Goal: Task Accomplishment & Management: Use online tool/utility

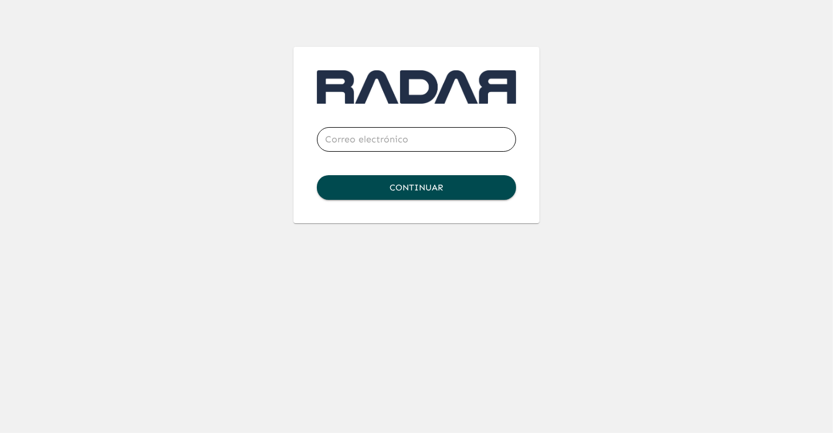
click at [345, 143] on input "email" at bounding box center [416, 139] width 199 height 33
type input "[PERSON_NAME][EMAIL_ADDRESS][PERSON_NAME][DOMAIN_NAME]"
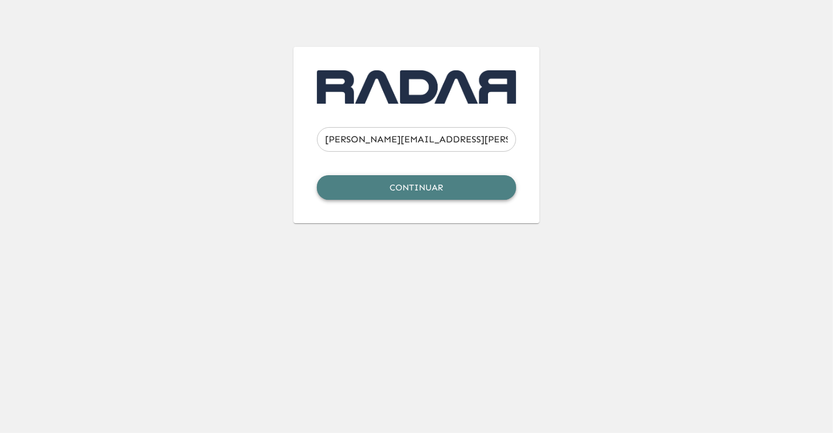
click at [419, 186] on button "Continuar" at bounding box center [416, 187] width 199 height 25
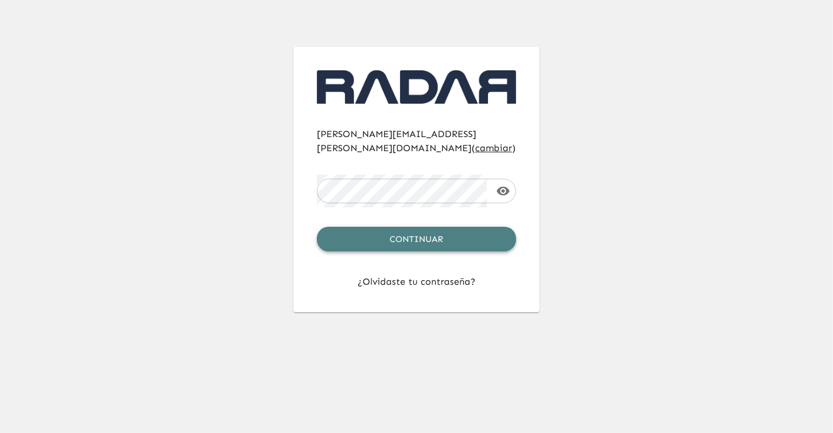
click at [442, 231] on button "Continuar" at bounding box center [416, 239] width 199 height 25
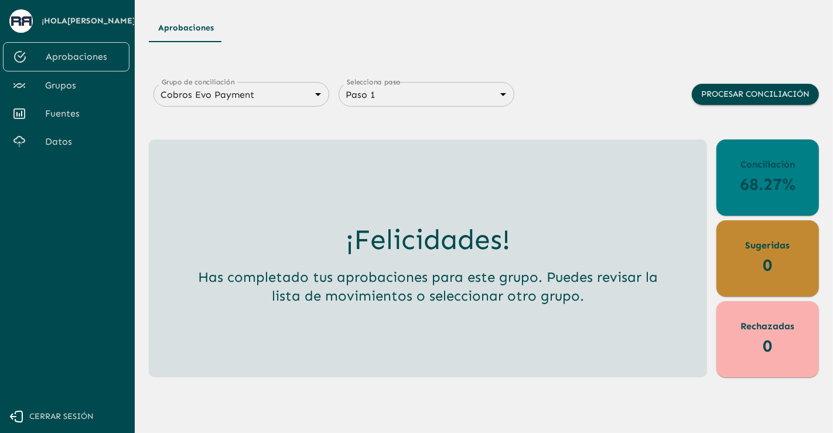
click at [483, 157] on div "¡Felicidades! Has completado tus aprobaciones para este grupo. Puedes revisar l…" at bounding box center [428, 258] width 540 height 219
click at [46, 149] on span "Datos" at bounding box center [82, 142] width 75 height 14
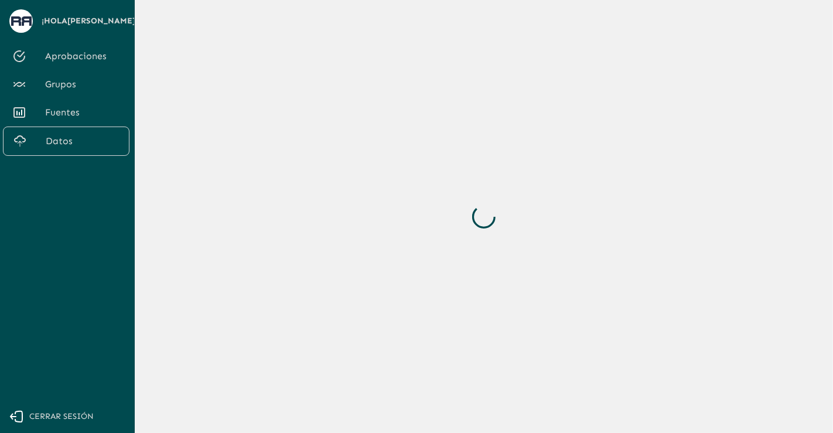
click at [736, 189] on div at bounding box center [484, 216] width 670 height 405
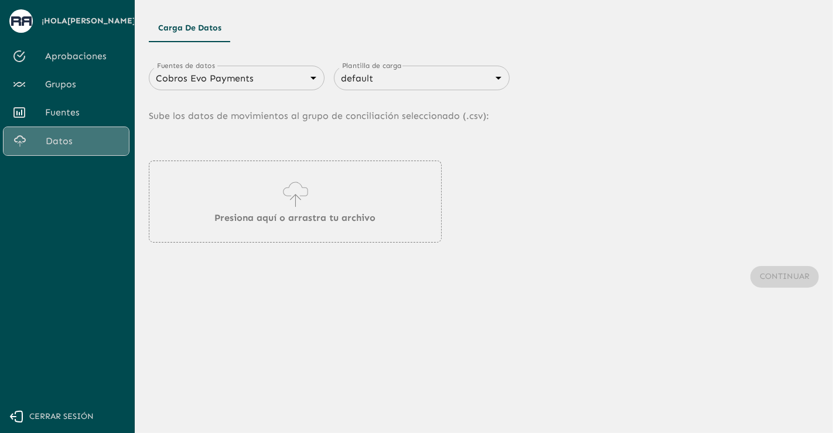
click at [96, 148] on span "Datos" at bounding box center [83, 141] width 74 height 14
click at [248, 91] on p "Sube los datos de movimientos al grupo de conciliación seleccionado (. csv ):" at bounding box center [484, 116] width 670 height 52
click at [267, 79] on body "Se están procesando los movimientos. Algunas acciones permanecerán deshabilitad…" at bounding box center [416, 216] width 833 height 433
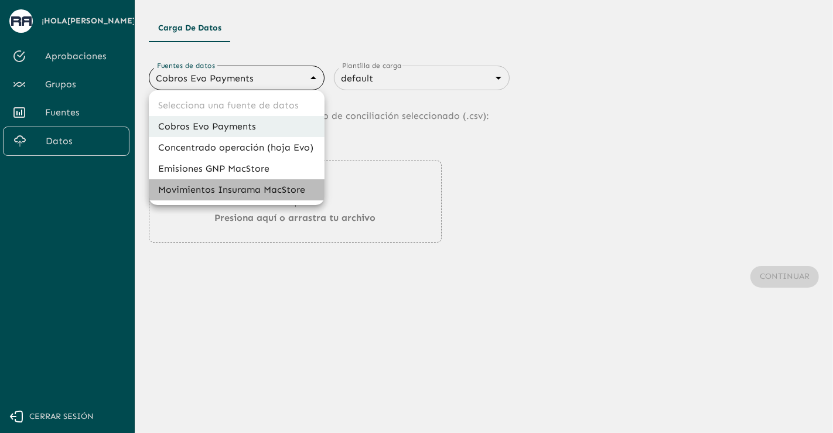
click at [240, 186] on li "Movimientos Insurama MacStore" at bounding box center [237, 189] width 176 height 21
type input "6799378f7eb8bf13de0dfddd"
type input "6840c633076cd658d08ce815"
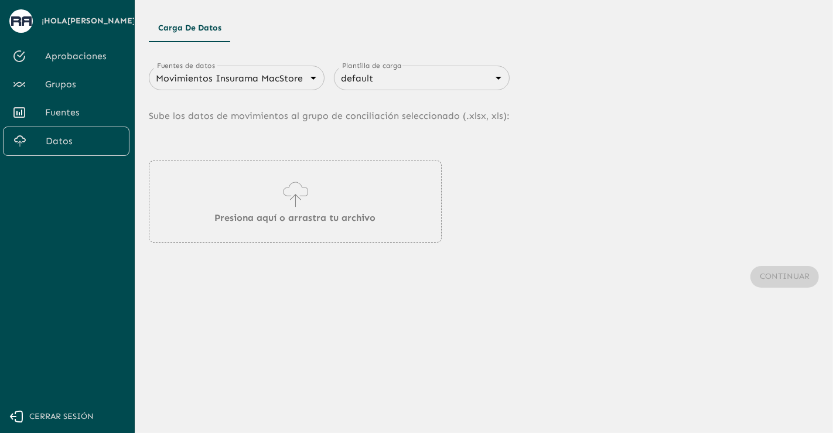
click at [281, 402] on main "Carga de Datos Fuentes de datos Movimientos Insurama MacStore 6799378f7eb8bf13d…" at bounding box center [484, 216] width 698 height 433
click at [291, 191] on icon at bounding box center [295, 194] width 33 height 33
click at [360, 173] on div "Presiona aquí o arrastra tu archivo" at bounding box center [295, 202] width 293 height 82
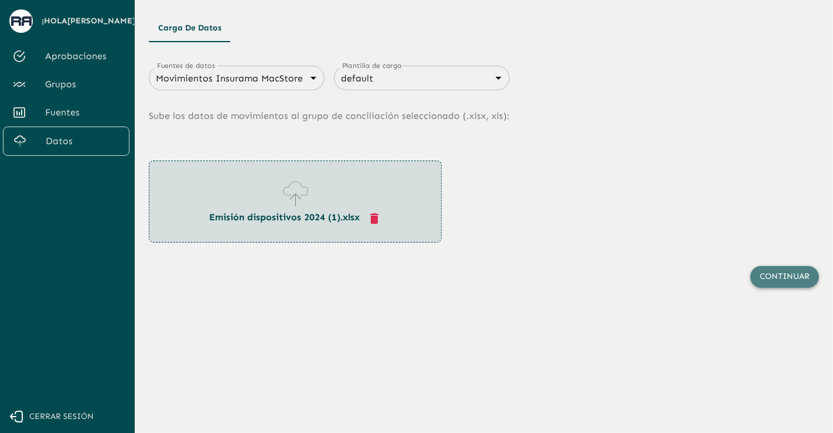
click at [788, 278] on button "Continuar" at bounding box center [785, 277] width 69 height 22
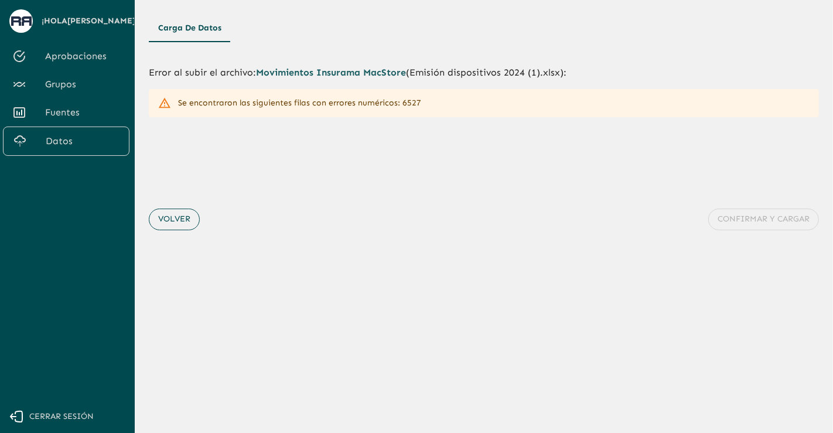
click at [169, 220] on button "Volver" at bounding box center [174, 220] width 51 height 22
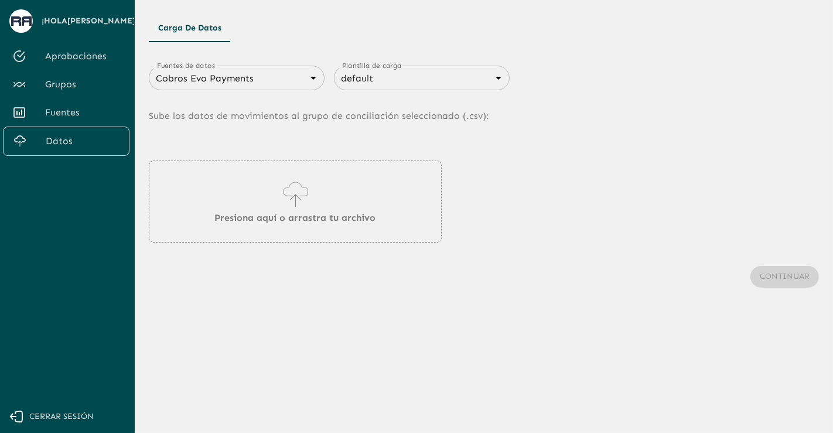
click at [265, 79] on body "Se están procesando los movimientos. Algunas acciones permanecerán deshabilitad…" at bounding box center [416, 216] width 833 height 433
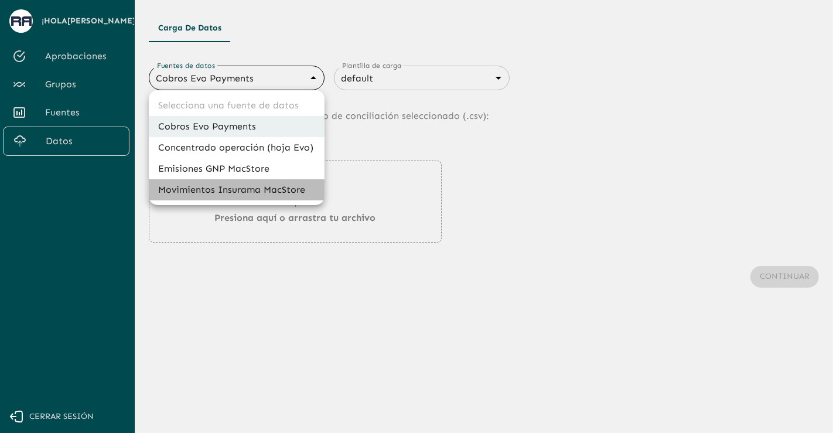
click at [262, 193] on li "Movimientos Insurama MacStore" at bounding box center [237, 189] width 176 height 21
type input "6799378f7eb8bf13de0dfddd"
type input "6840c633076cd658d08ce815"
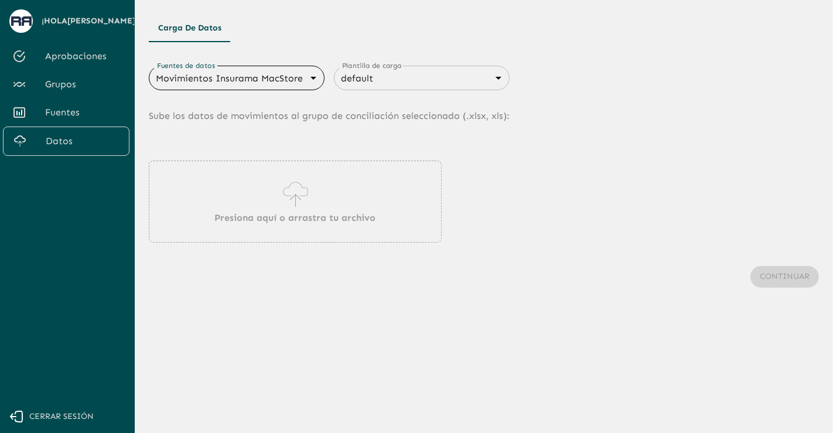
click at [281, 214] on p "Presiona aquí o arrastra tu archivo" at bounding box center [295, 218] width 161 height 14
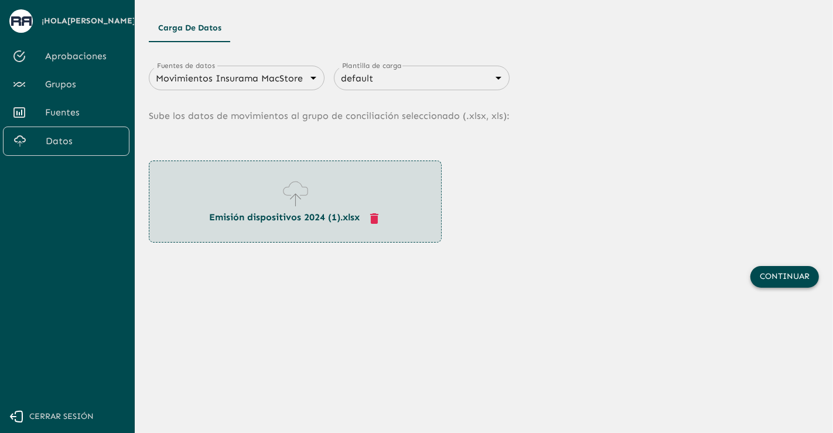
click at [763, 275] on button "Continuar" at bounding box center [785, 277] width 69 height 22
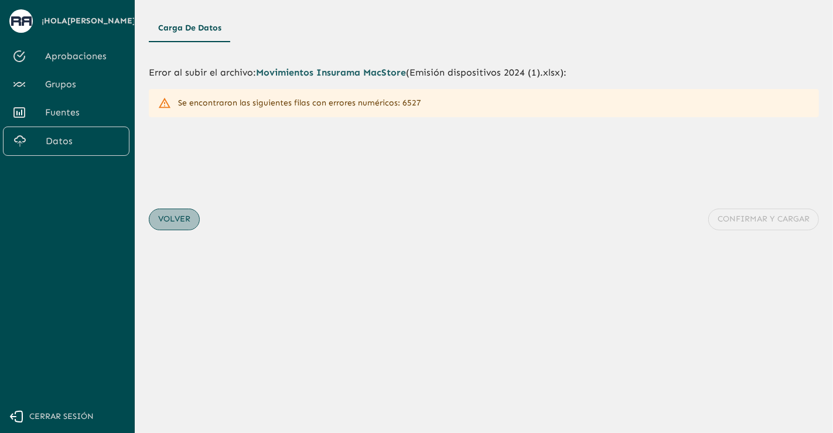
click at [184, 213] on button "Volver" at bounding box center [174, 220] width 51 height 22
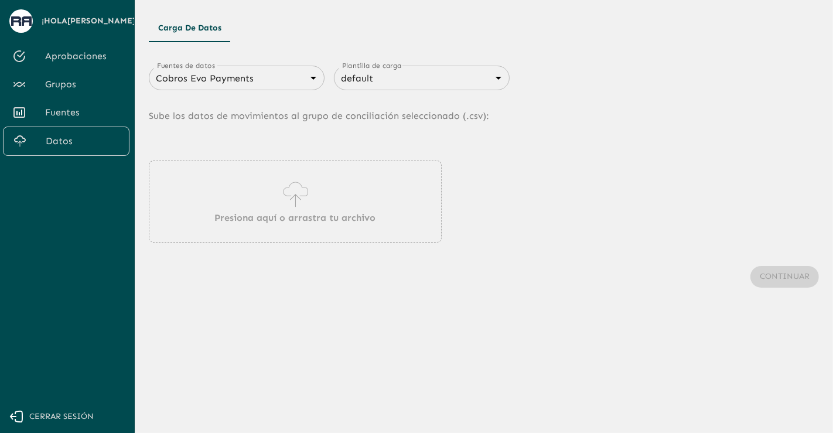
click at [306, 190] on icon at bounding box center [295, 194] width 33 height 33
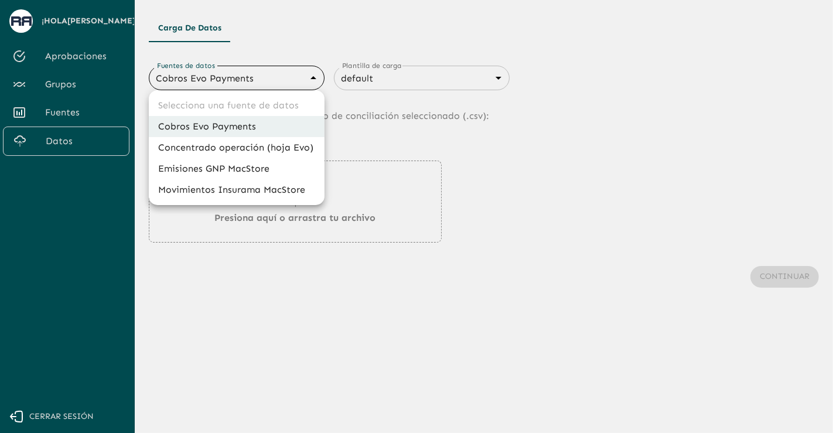
click at [295, 70] on body "Se están procesando los movimientos. Algunas acciones permanecerán deshabilitad…" at bounding box center [416, 216] width 833 height 433
click at [282, 186] on li "Movimientos Insurama MacStore" at bounding box center [237, 189] width 176 height 21
type input "6799378f7eb8bf13de0dfddd"
type input "6840c633076cd658d08ce815"
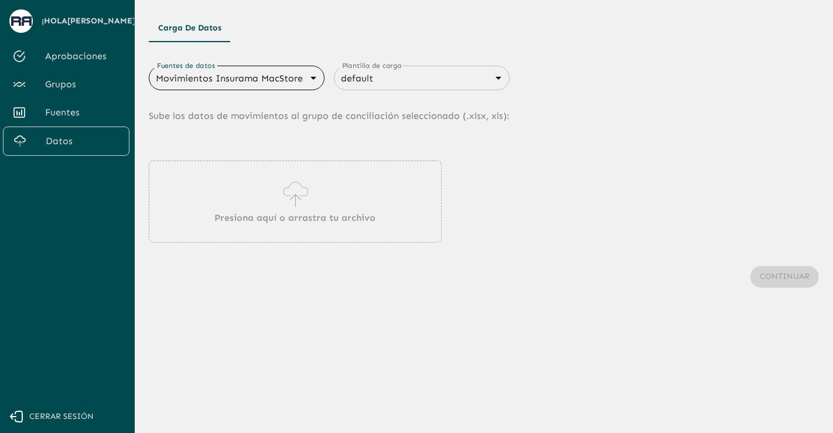
click at [277, 202] on div "Presiona aquí o arrastra tu archivo" at bounding box center [295, 202] width 293 height 82
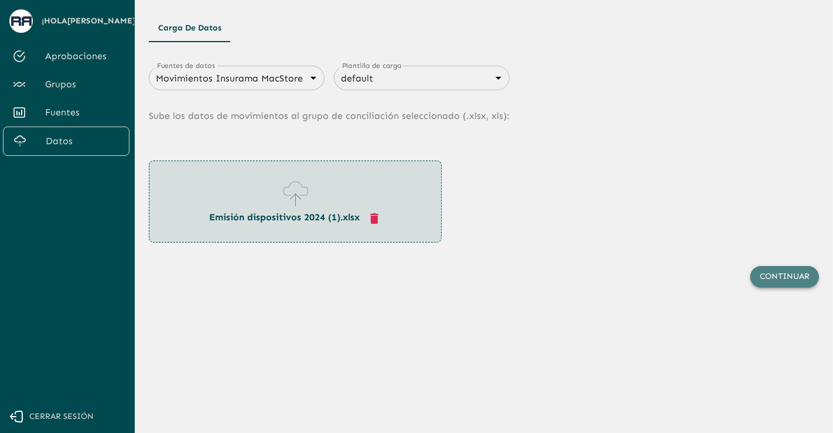
click at [786, 276] on button "Continuar" at bounding box center [785, 277] width 69 height 22
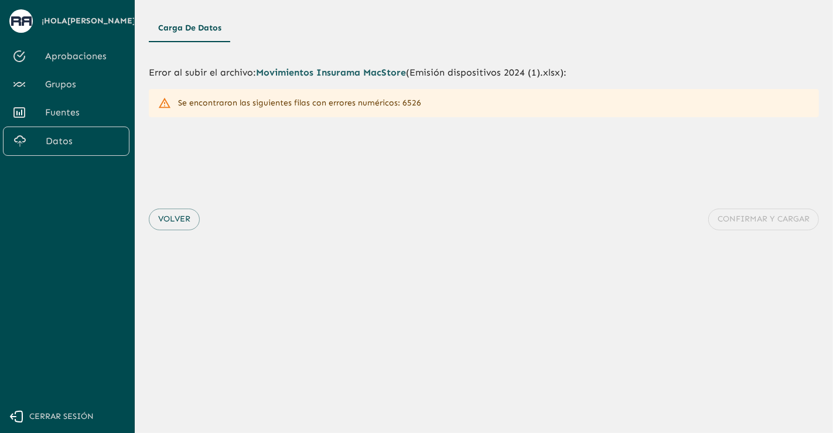
click at [408, 103] on div "Se encontraron las siguientes filas con errores numéricos: 6526" at bounding box center [299, 103] width 243 height 21
click at [179, 233] on div "Volver Confirmar y cargar" at bounding box center [484, 219] width 670 height 69
click at [180, 218] on button "Volver" at bounding box center [174, 220] width 51 height 22
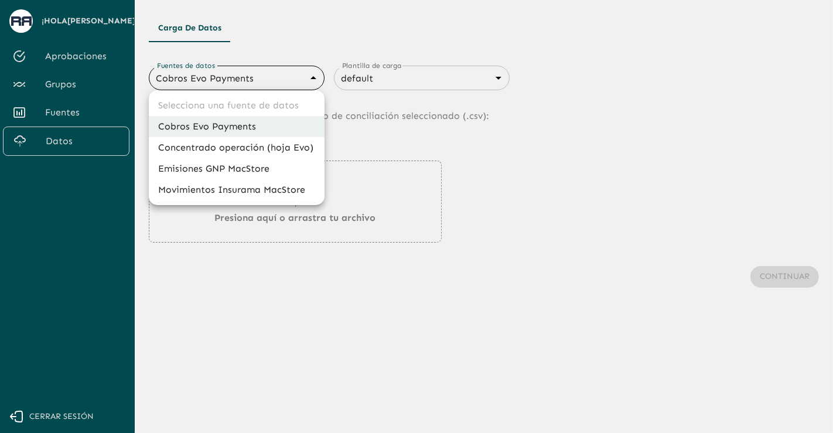
click at [302, 80] on body "Se están procesando los movimientos. Algunas acciones permanecerán deshabilitad…" at bounding box center [416, 216] width 833 height 433
click at [251, 193] on li "Movimientos Insurama MacStore" at bounding box center [237, 189] width 176 height 21
type input "6799378f7eb8bf13de0dfddd"
type input "6840c633076cd658d08ce815"
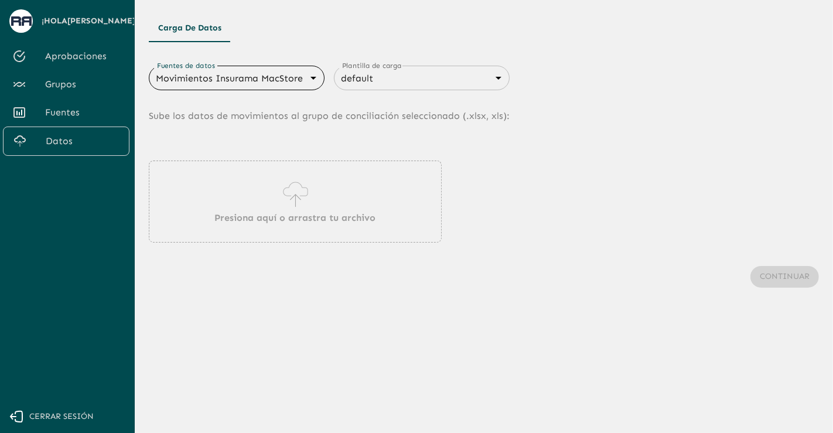
click at [352, 202] on div "Presiona aquí o arrastra tu archivo" at bounding box center [295, 202] width 293 height 82
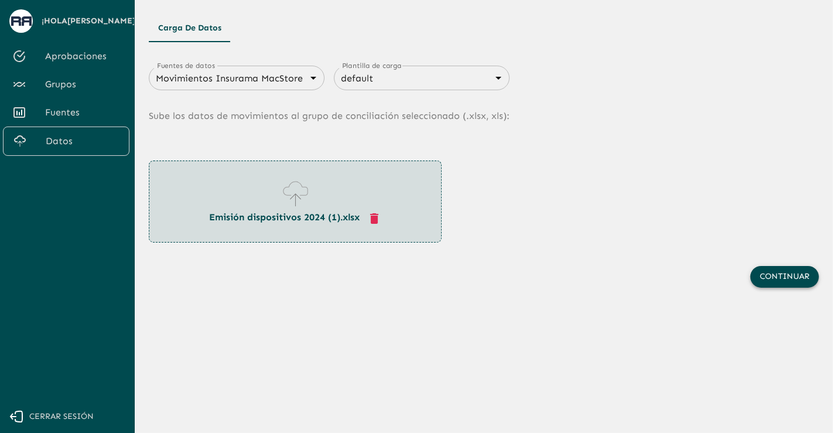
click at [771, 277] on button "Continuar" at bounding box center [785, 277] width 69 height 22
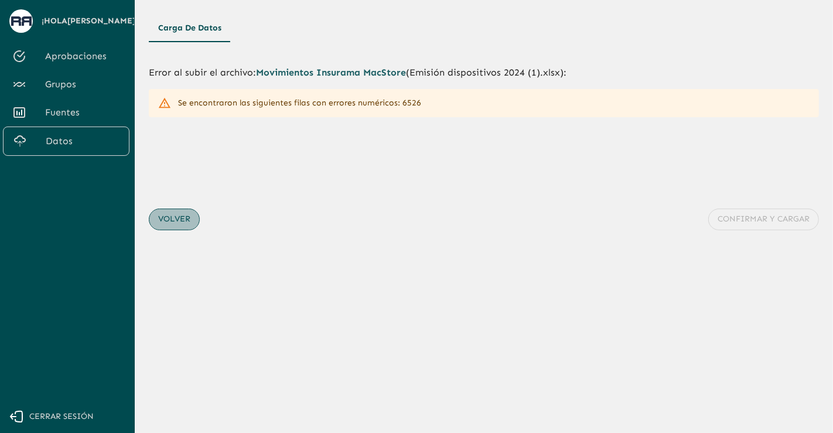
click at [186, 223] on button "Volver" at bounding box center [174, 220] width 51 height 22
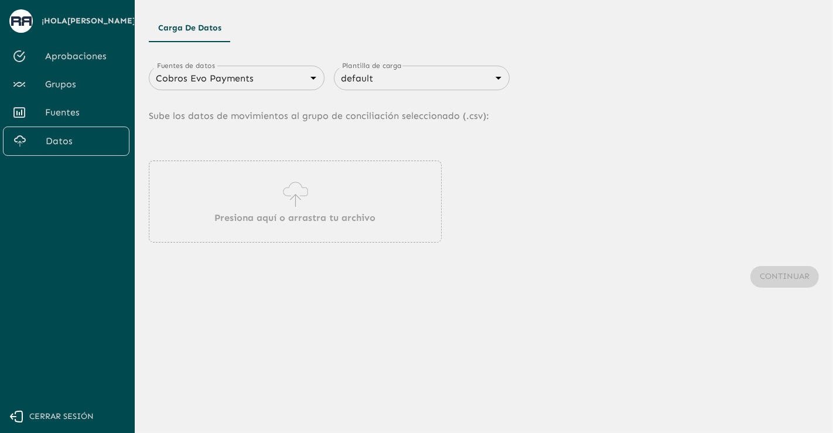
click at [279, 238] on div "Presiona aquí o arrastra tu archivo" at bounding box center [295, 202] width 293 height 82
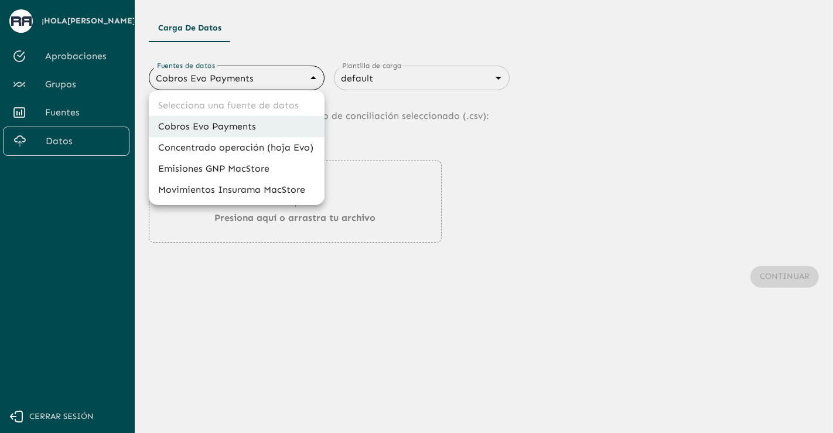
click at [317, 84] on body "Se están procesando los movimientos. Algunas acciones permanecerán deshabilitad…" at bounding box center [416, 216] width 833 height 433
click at [268, 187] on li "Movimientos Insurama MacStore" at bounding box center [237, 189] width 176 height 21
type input "6799378f7eb8bf13de0dfddd"
type input "6840c633076cd658d08ce815"
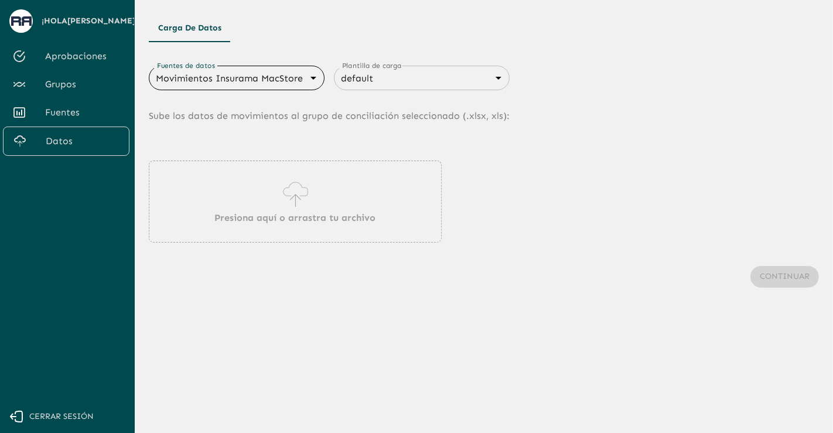
click at [268, 200] on div "Presiona aquí o arrastra tu archivo" at bounding box center [295, 202] width 293 height 82
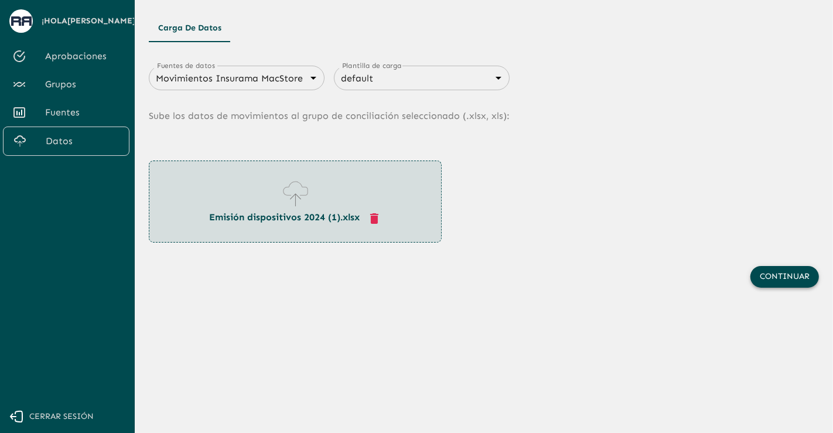
click at [759, 278] on button "Continuar" at bounding box center [785, 277] width 69 height 22
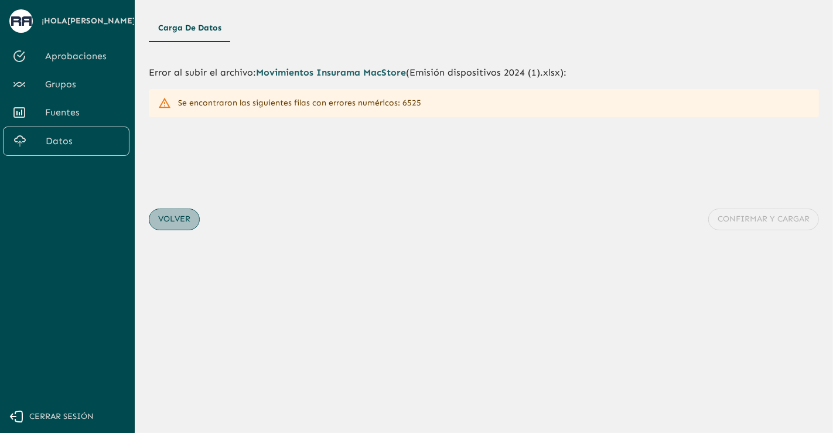
click at [175, 210] on button "Volver" at bounding box center [174, 220] width 51 height 22
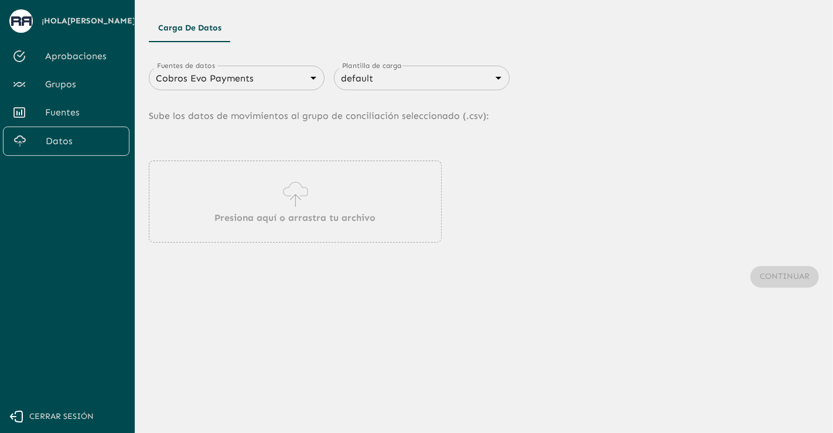
click at [338, 237] on div "Presiona aquí o arrastra tu archivo" at bounding box center [295, 202] width 293 height 82
click at [305, 80] on body "Se están procesando los movimientos. Algunas acciones permanecerán deshabilitad…" at bounding box center [416, 216] width 833 height 433
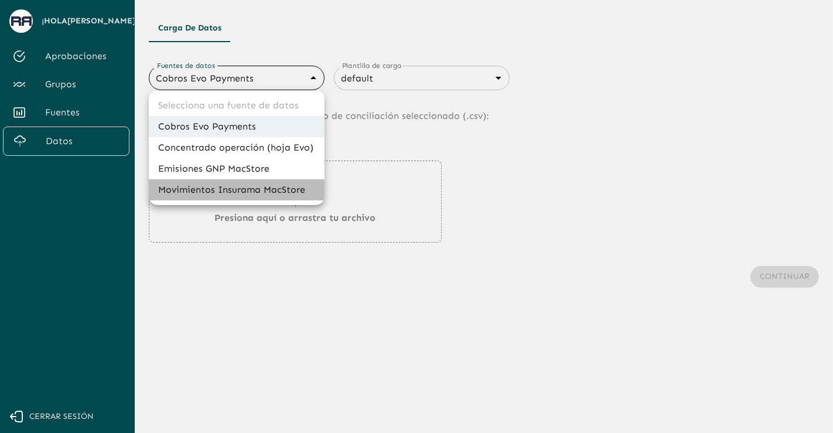
click at [246, 188] on li "Movimientos Insurama MacStore" at bounding box center [237, 189] width 176 height 21
type input "6799378f7eb8bf13de0dfddd"
type input "6840c633076cd658d08ce815"
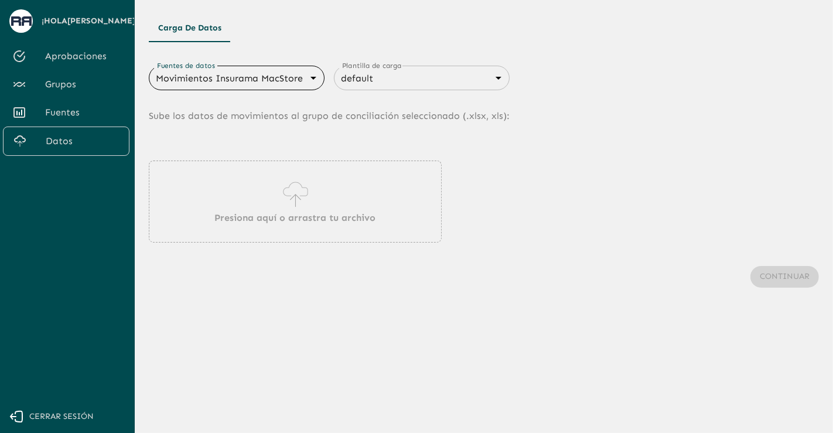
click at [300, 210] on icon at bounding box center [295, 194] width 33 height 33
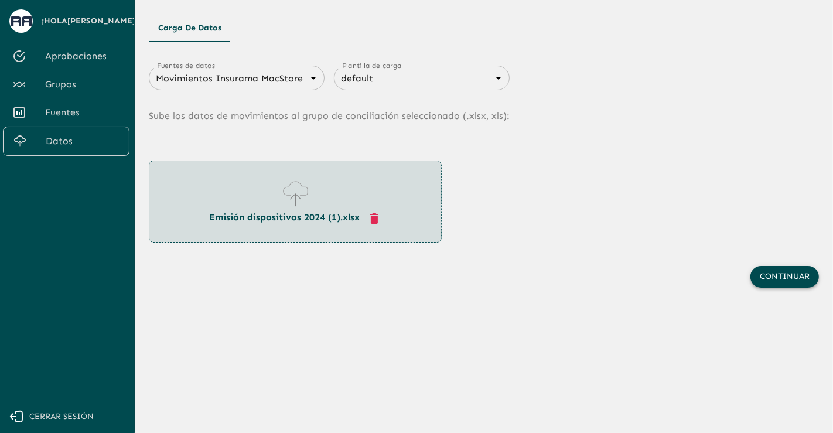
click at [758, 275] on button "Continuar" at bounding box center [785, 277] width 69 height 22
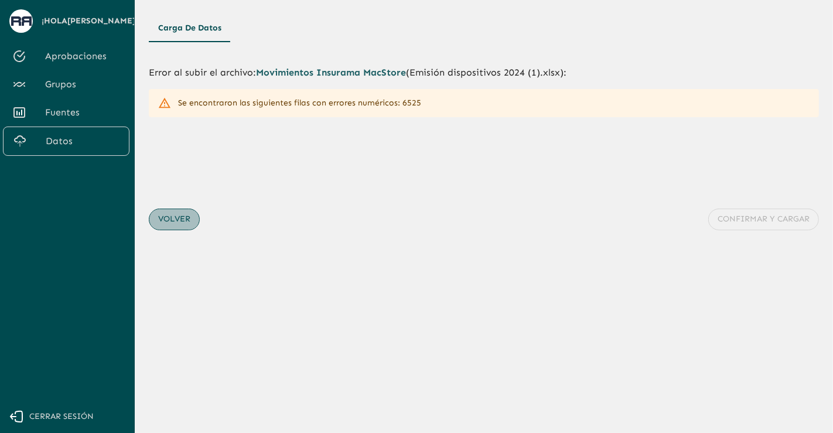
click at [163, 227] on button "Volver" at bounding box center [174, 220] width 51 height 22
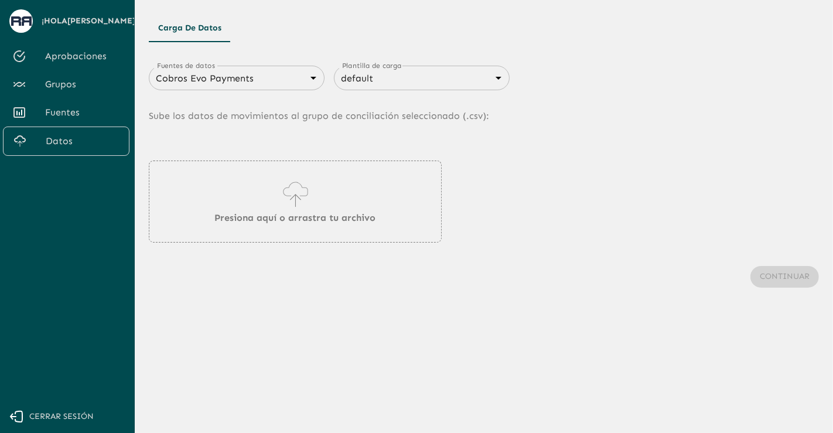
click at [309, 88] on div "Cobros Evo Payments 66a1a422e6a723c95561de60 Fuentes de datos" at bounding box center [237, 78] width 176 height 25
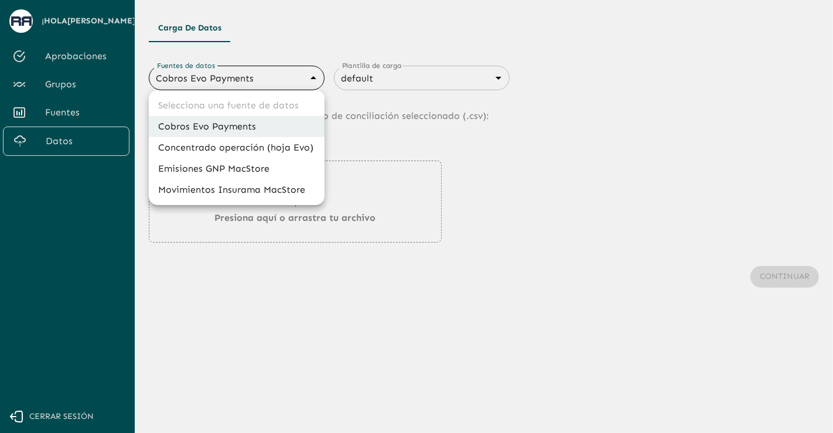
click at [301, 71] on body "Se están procesando los movimientos. Algunas acciones permanecerán deshabilitad…" at bounding box center [416, 216] width 833 height 433
click at [263, 192] on li "Movimientos Insurama MacStore" at bounding box center [237, 189] width 176 height 21
type input "6799378f7eb8bf13de0dfddd"
type input "6840c633076cd658d08ce815"
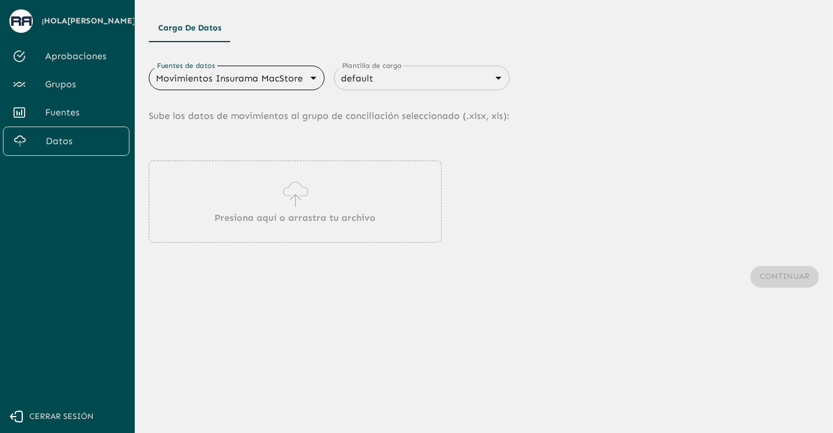
click at [273, 198] on div "Presiona aquí o arrastra tu archivo" at bounding box center [295, 202] width 293 height 82
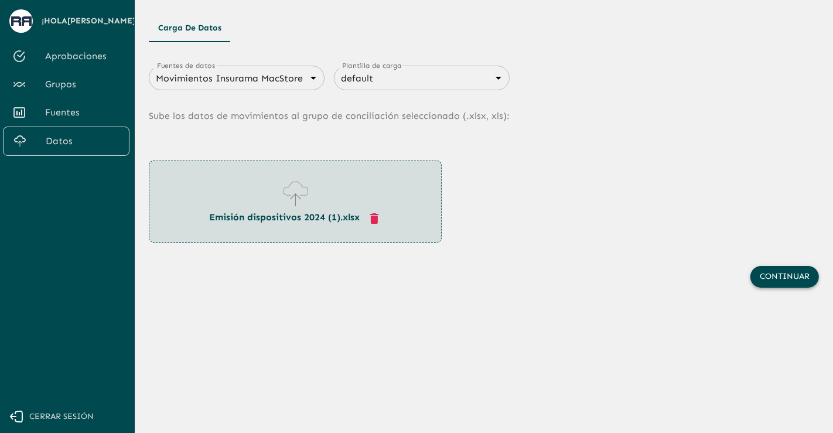
click at [792, 274] on button "Continuar" at bounding box center [785, 277] width 69 height 22
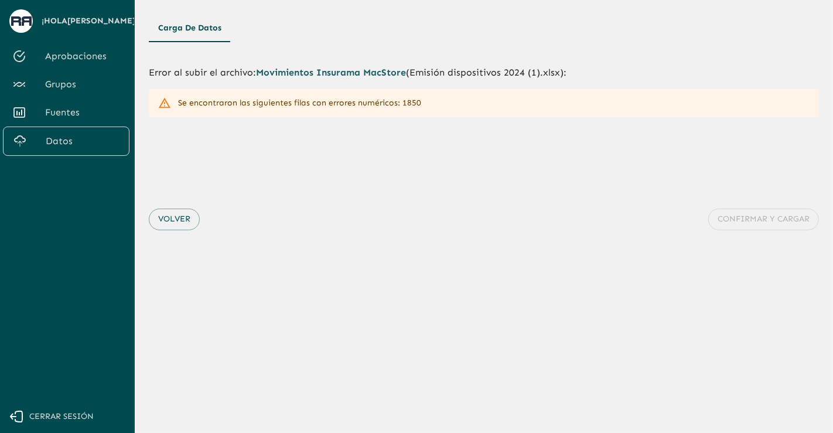
click at [162, 100] on icon at bounding box center [164, 103] width 13 height 13
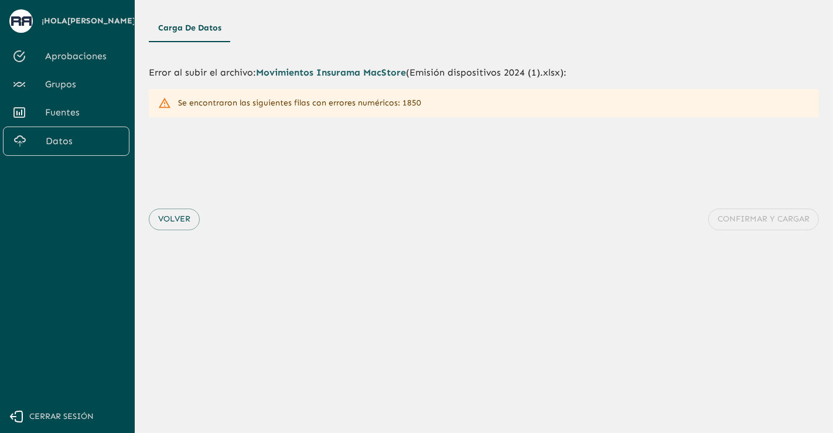
drag, startPoint x: 163, startPoint y: 100, endPoint x: 166, endPoint y: 139, distance: 39.4
click at [164, 118] on div "Error al subir el archivo : Movimientos Insurama MacStore ( Emisión dispositivo…" at bounding box center [484, 96] width 670 height 61
click at [174, 221] on button "Volver" at bounding box center [174, 220] width 51 height 22
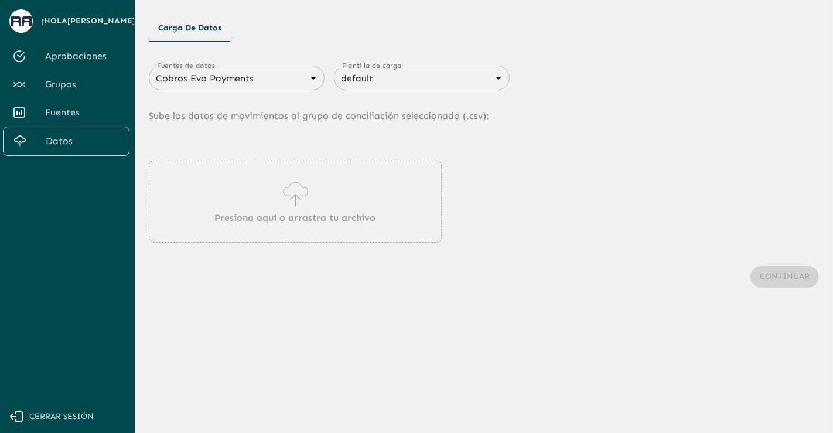
click at [314, 213] on p "Presiona aquí o arrastra tu archivo" at bounding box center [295, 218] width 161 height 14
click at [305, 91] on p "Sube los datos de movimientos al grupo de conciliación seleccionado (. csv ):" at bounding box center [484, 116] width 670 height 52
click at [305, 82] on body "Se están procesando los movimientos. Algunas acciones permanecerán deshabilitad…" at bounding box center [416, 216] width 833 height 433
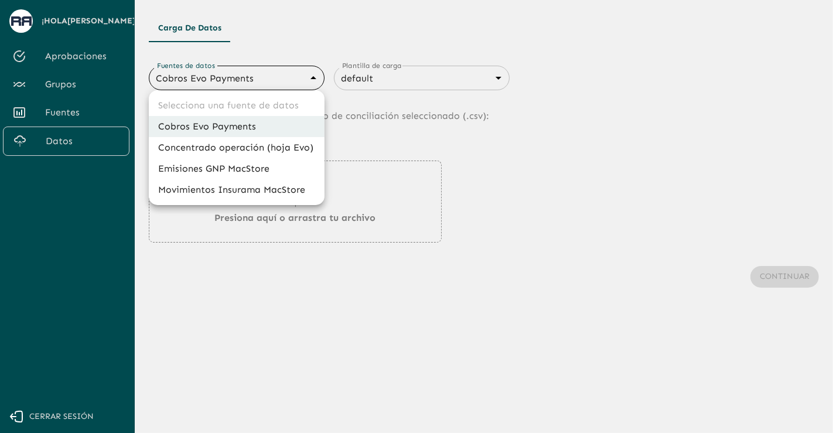
click at [253, 196] on li "Movimientos Insurama MacStore" at bounding box center [237, 189] width 176 height 21
type input "6799378f7eb8bf13de0dfddd"
type input "6840c633076cd658d08ce815"
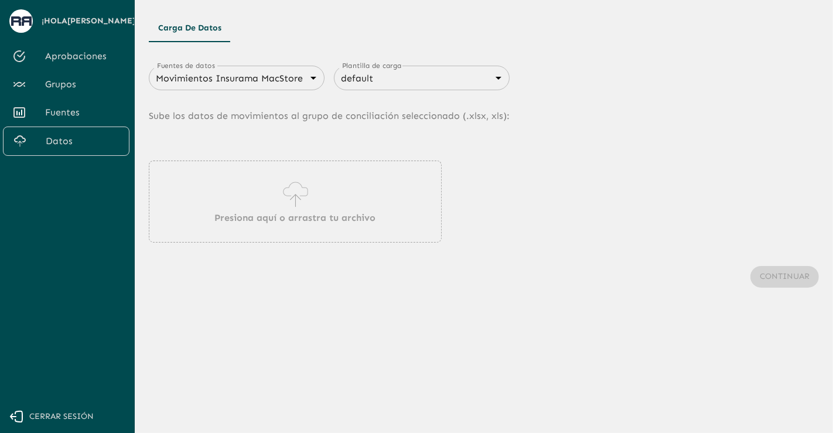
click at [279, 195] on icon at bounding box center [295, 194] width 33 height 33
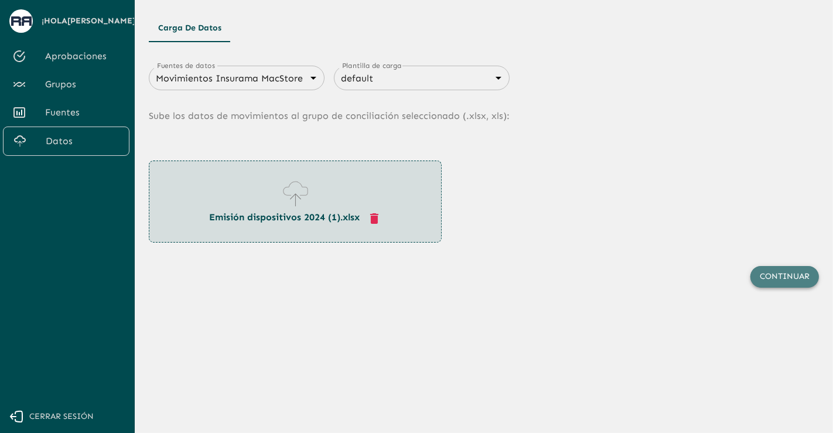
click at [800, 285] on button "Continuar" at bounding box center [785, 277] width 69 height 22
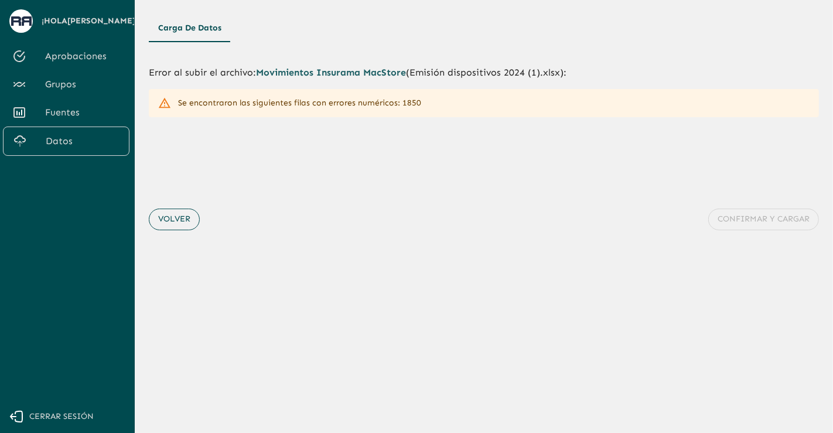
click at [168, 217] on button "Volver" at bounding box center [174, 220] width 51 height 22
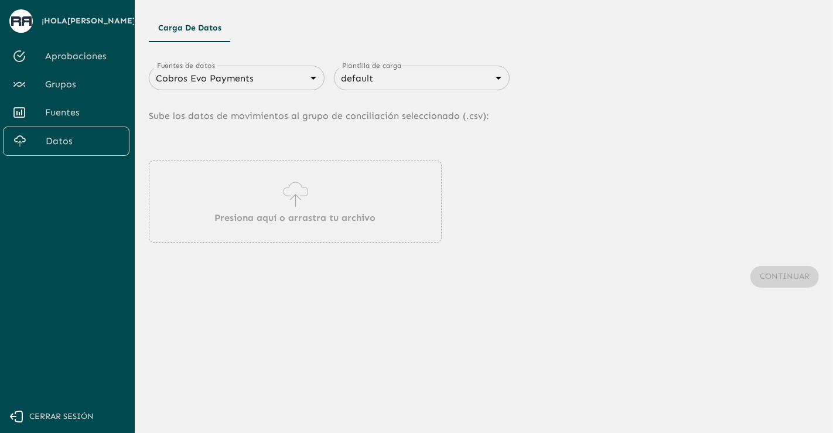
click at [271, 189] on div "Presiona aquí o arrastra tu archivo" at bounding box center [295, 202] width 293 height 82
click at [288, 83] on body "Se están procesando los movimientos. Algunas acciones permanecerán deshabilitad…" at bounding box center [416, 216] width 833 height 433
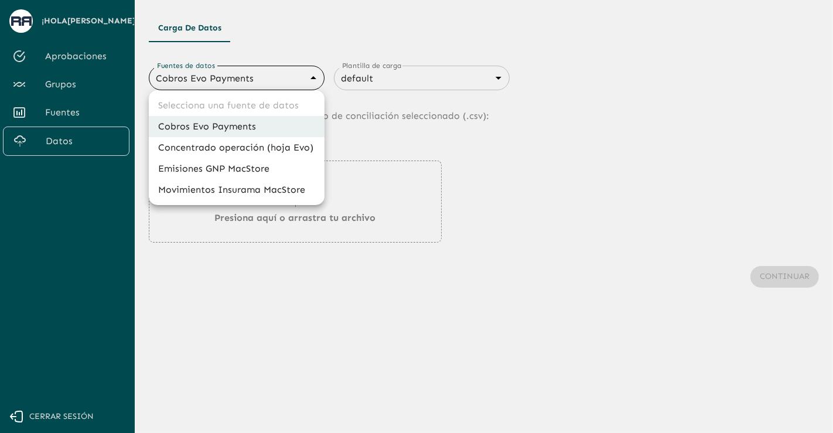
click at [265, 186] on li "Movimientos Insurama MacStore" at bounding box center [237, 189] width 176 height 21
type input "6799378f7eb8bf13de0dfddd"
type input "6840c633076cd658d08ce815"
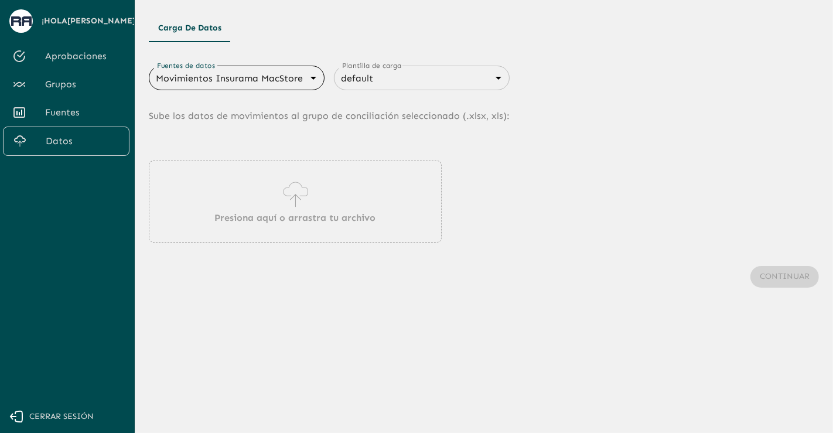
click at [279, 195] on icon at bounding box center [295, 194] width 33 height 33
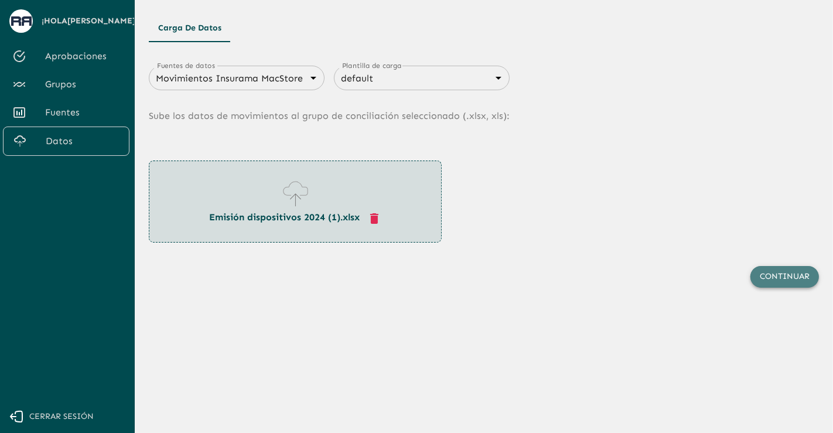
click at [799, 281] on button "Continuar" at bounding box center [785, 277] width 69 height 22
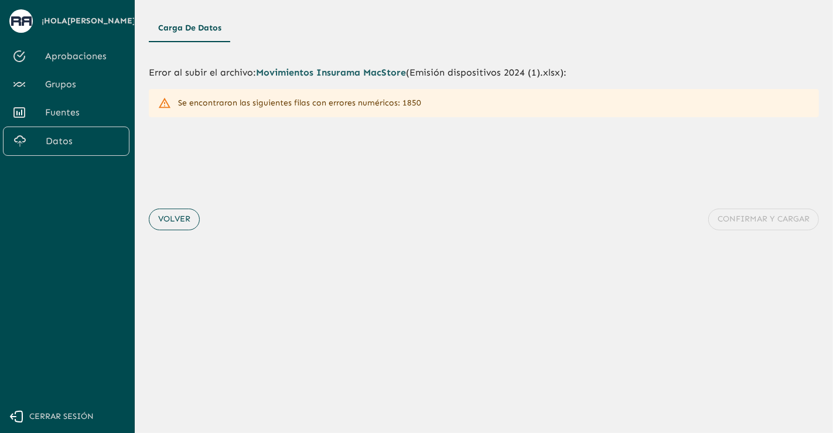
click at [181, 218] on button "Volver" at bounding box center [174, 220] width 51 height 22
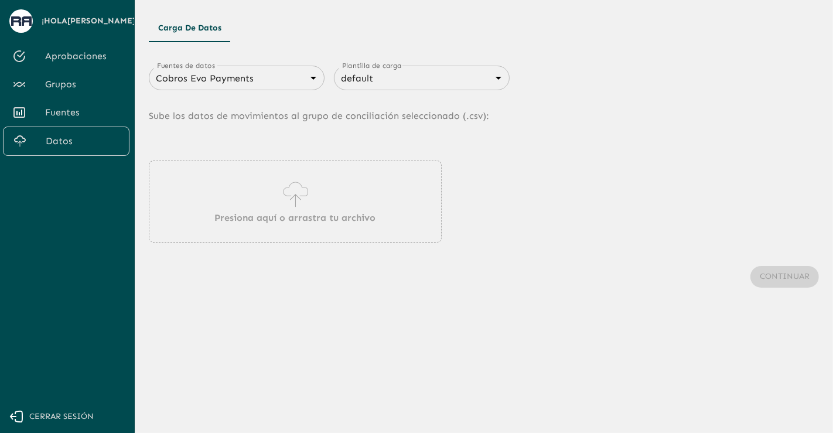
click at [339, 212] on p "Presiona aquí o arrastra tu archivo" at bounding box center [295, 218] width 161 height 14
click at [274, 78] on body "Se están procesando los movimientos. Algunas acciones permanecerán deshabilitad…" at bounding box center [416, 216] width 833 height 433
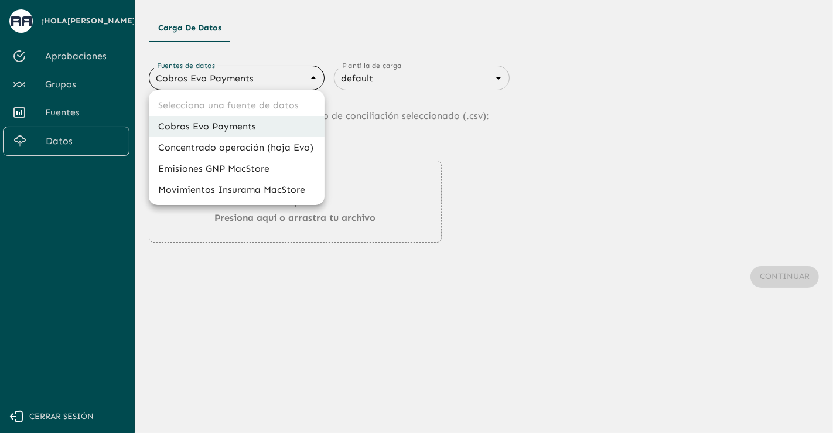
click at [247, 187] on li "Movimientos Insurama MacStore" at bounding box center [237, 189] width 176 height 21
type input "6799378f7eb8bf13de0dfddd"
type input "6840c633076cd658d08ce815"
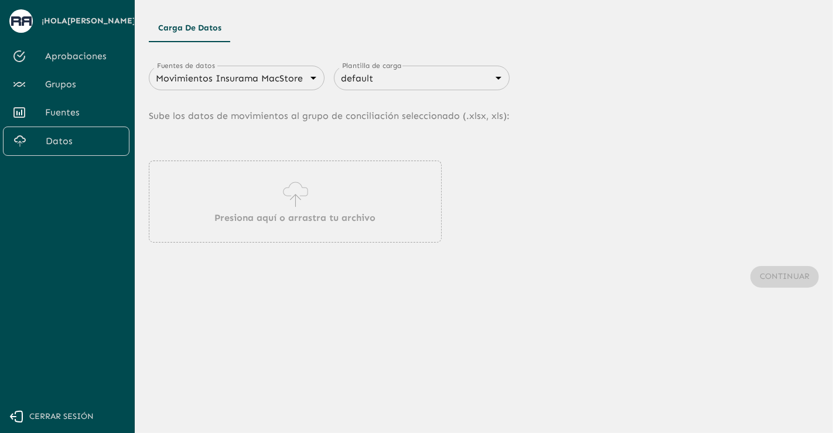
click at [281, 204] on icon at bounding box center [295, 194] width 33 height 33
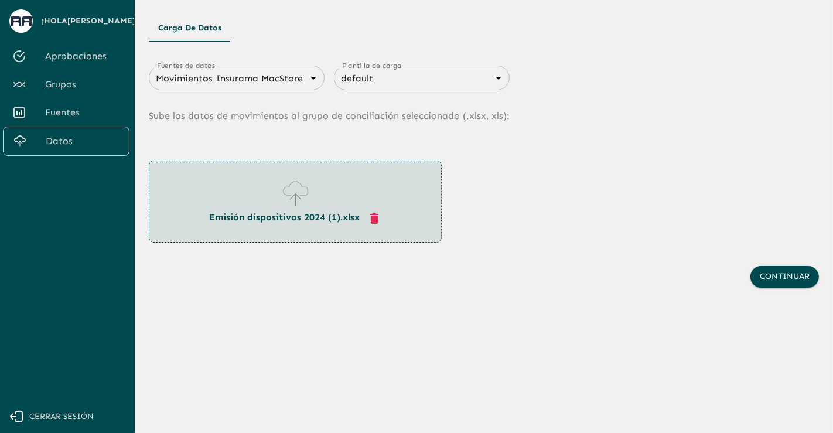
click at [755, 286] on div "Continuar" at bounding box center [484, 277] width 670 height 69
click at [765, 281] on button "Continuar" at bounding box center [785, 277] width 69 height 22
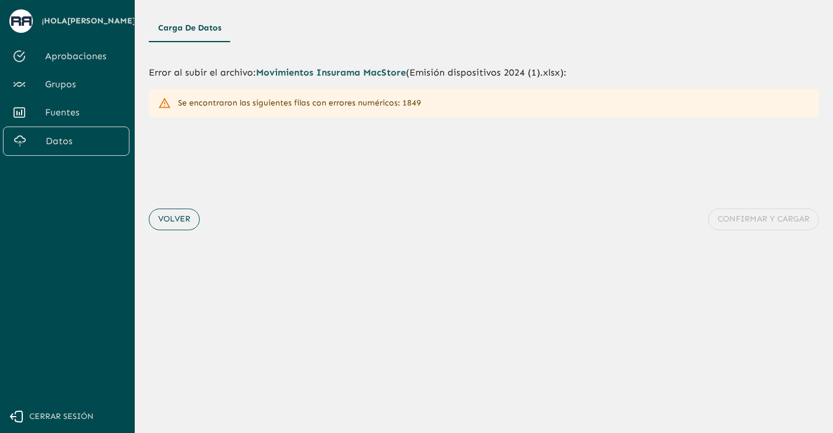
click at [177, 221] on button "Volver" at bounding box center [174, 220] width 51 height 22
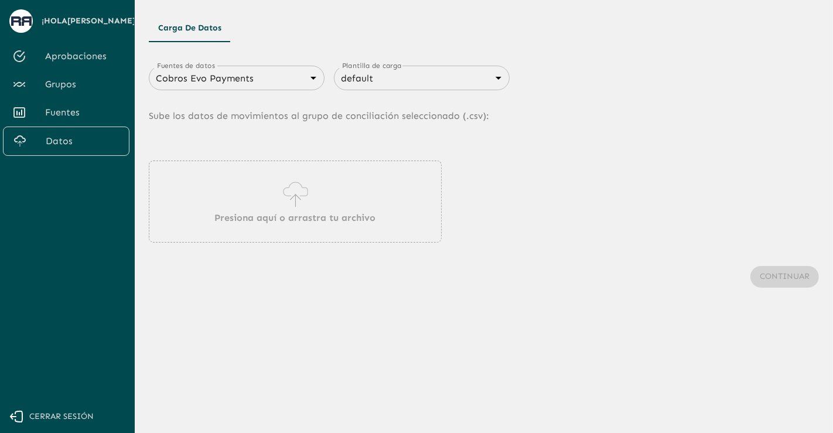
click at [328, 217] on p "Presiona aquí o arrastra tu archivo" at bounding box center [295, 218] width 161 height 14
click at [248, 79] on body "Se están procesando los movimientos. Algunas acciones permanecerán deshabilitad…" at bounding box center [416, 216] width 833 height 433
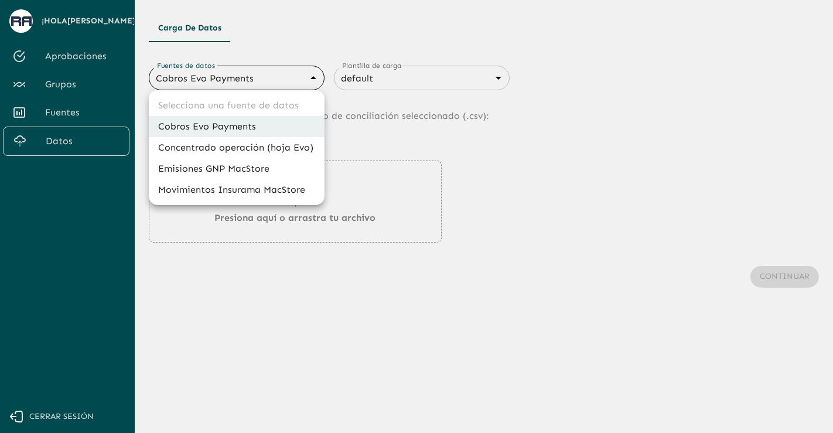
click at [219, 185] on li "Movimientos Insurama MacStore" at bounding box center [237, 189] width 176 height 21
type input "6799378f7eb8bf13de0dfddd"
type input "6840c633076cd658d08ce815"
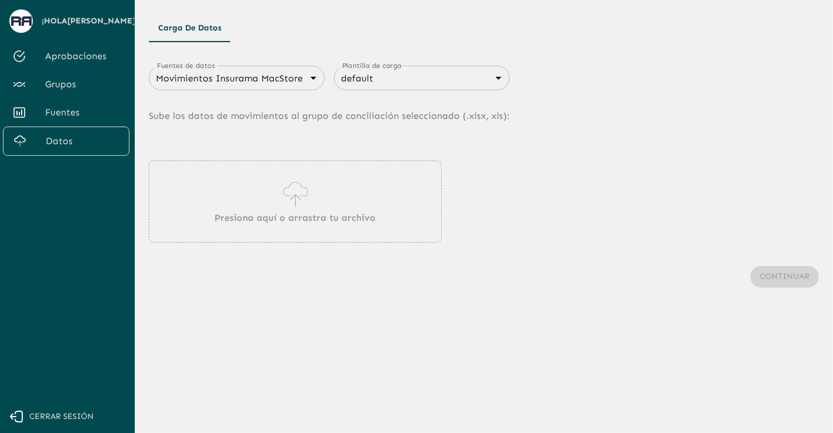
click at [251, 204] on div "Presiona aquí o arrastra tu archivo" at bounding box center [295, 202] width 293 height 82
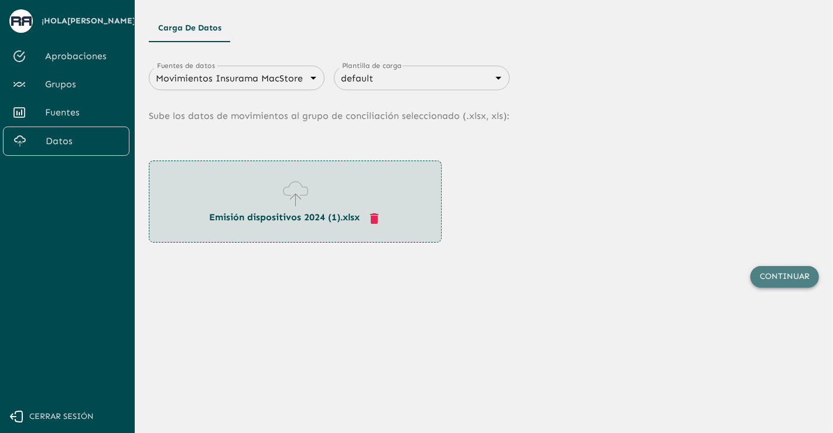
click at [781, 275] on button "Continuar" at bounding box center [785, 277] width 69 height 22
